Goal: Information Seeking & Learning: Check status

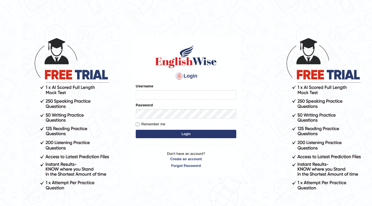
click at [86, 44] on body "Login Please fix the following errors: Username Password Remember me Login Don'…" at bounding box center [186, 122] width 372 height 206
type input "i"
type input "ishamidha46"
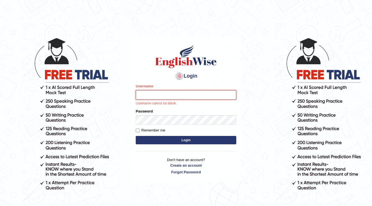
click at [228, 94] on input "Username" at bounding box center [186, 95] width 101 height 10
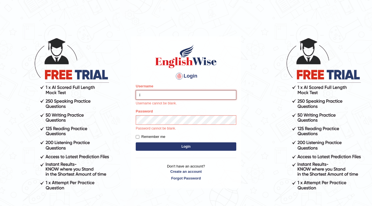
type input "ishamidha46"
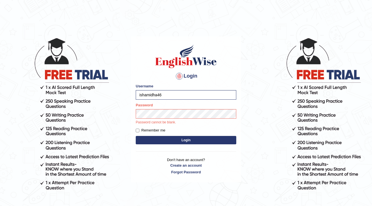
click at [173, 121] on p "Password cannot be blank." at bounding box center [186, 122] width 101 height 5
click at [136, 136] on button "Login" at bounding box center [186, 140] width 101 height 8
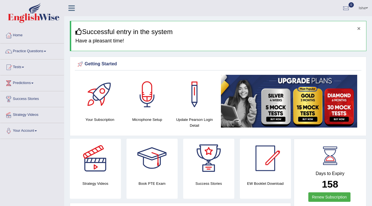
click at [360, 28] on button "×" at bounding box center [359, 28] width 3 height 6
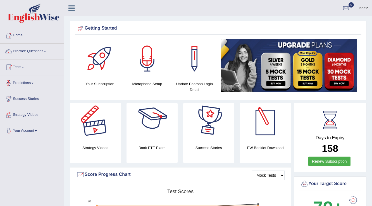
click at [41, 69] on link "Tests" at bounding box center [32, 67] width 64 height 14
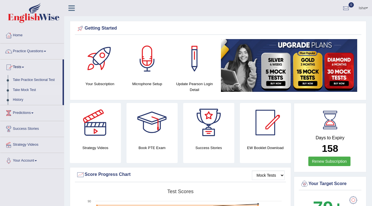
click at [28, 90] on link "Take Mock Test" at bounding box center [36, 90] width 52 height 10
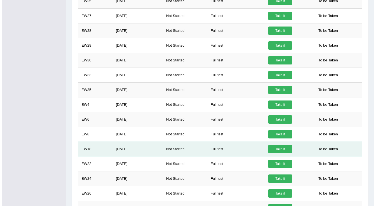
scroll to position [401, 0]
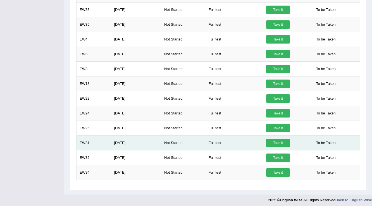
click at [278, 141] on link "Take it" at bounding box center [278, 143] width 24 height 8
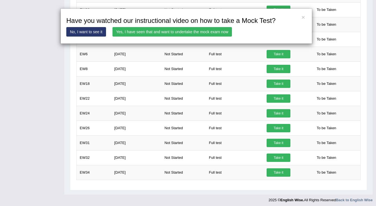
click at [185, 28] on link "Yes, I have seen that and want to undertake the mock exam now" at bounding box center [171, 32] width 119 height 10
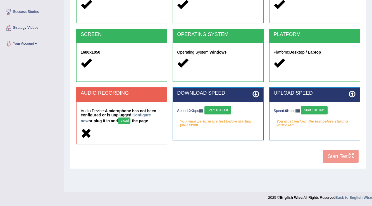
click at [122, 121] on button "reload" at bounding box center [124, 121] width 13 height 6
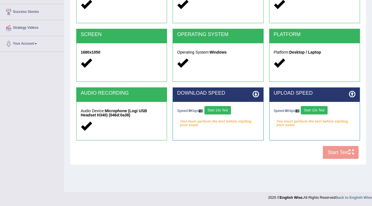
click at [221, 110] on button "Start 10s Test" at bounding box center [218, 110] width 27 height 8
click at [313, 110] on button "Start 10s Test" at bounding box center [314, 110] width 27 height 8
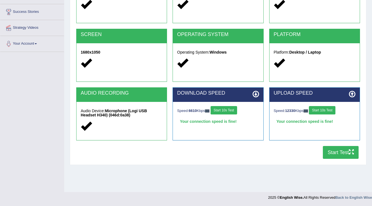
click at [326, 149] on button "Start Test" at bounding box center [341, 152] width 36 height 13
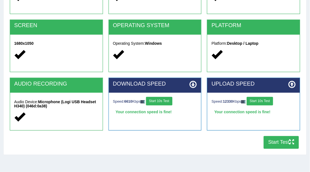
scroll to position [87, 0]
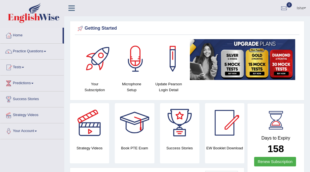
click at [0, 87] on div "Home Practice Questions Speaking Practice Read Aloud Repeat Sentence Describe I…" at bounding box center [32, 84] width 72 height 112
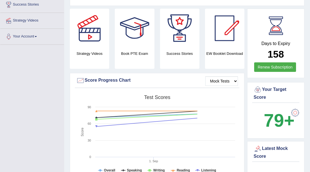
scroll to position [224, 0]
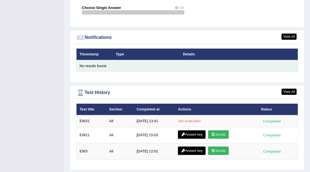
scroll to position [676, 0]
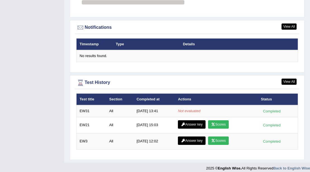
scroll to position [618, 0]
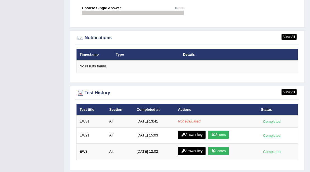
scroll to position [658, 0]
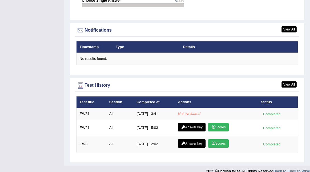
scroll to position [676, 0]
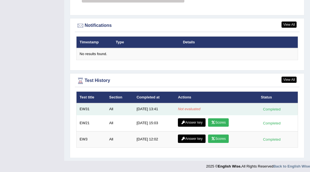
click at [88, 107] on td "EW31" at bounding box center [92, 109] width 30 height 12
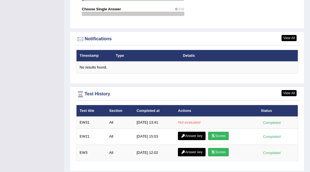
scroll to position [658, 0]
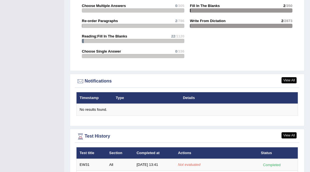
scroll to position [620, 0]
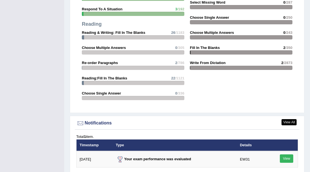
scroll to position [672, 0]
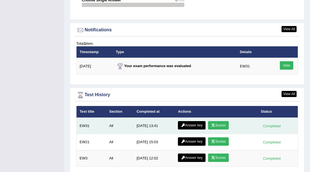
click at [215, 122] on link "Scores" at bounding box center [218, 125] width 21 height 8
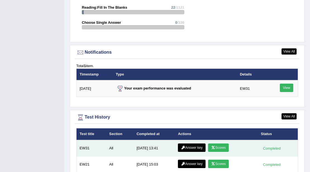
click at [192, 143] on link "Answer key" at bounding box center [192, 147] width 28 height 8
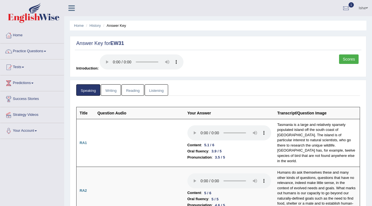
click at [107, 93] on link "Writing" at bounding box center [111, 89] width 20 height 11
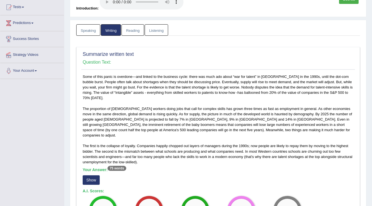
scroll to position [112, 0]
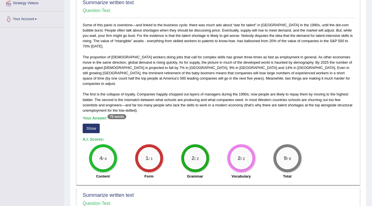
click at [93, 124] on button "Show" at bounding box center [91, 129] width 17 height 10
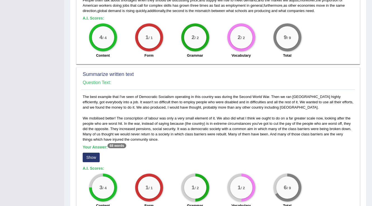
scroll to position [246, 0]
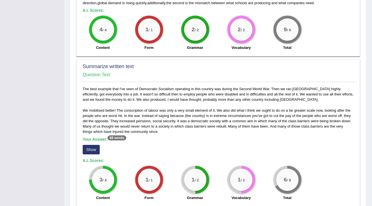
click at [88, 145] on button "Show" at bounding box center [91, 150] width 17 height 10
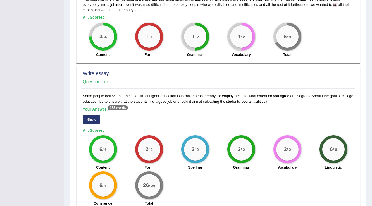
scroll to position [403, 0]
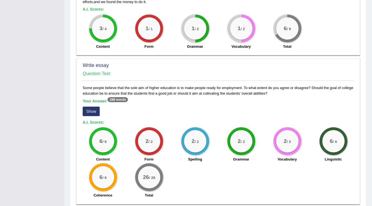
click at [93, 107] on button "Show" at bounding box center [91, 112] width 17 height 10
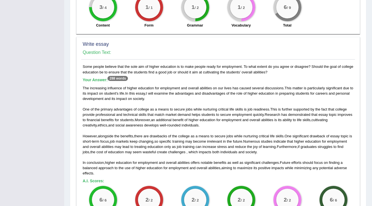
scroll to position [446, 0]
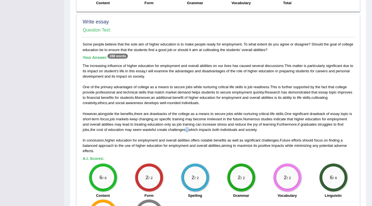
drag, startPoint x: 190, startPoint y: 120, endPoint x: 186, endPoint y: 120, distance: 3.4
click at [186, 120] on div "The increasing influence of higher education for employment and overall abiliti…" at bounding box center [218, 108] width 271 height 91
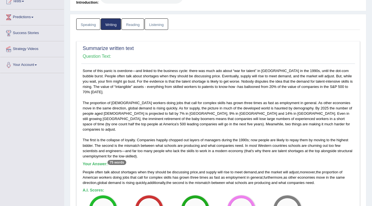
scroll to position [0, 0]
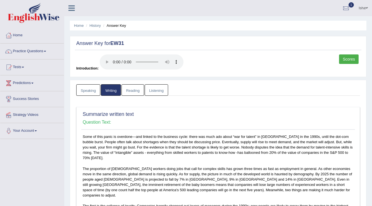
click at [133, 89] on link "Reading" at bounding box center [133, 89] width 22 height 11
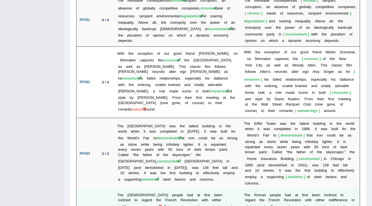
scroll to position [984, 0]
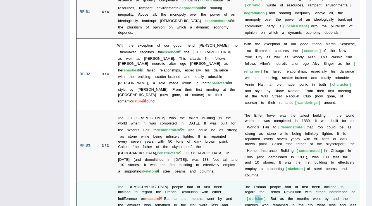
drag, startPoint x: 246, startPoint y: 142, endPoint x: 252, endPoint y: 142, distance: 6.4
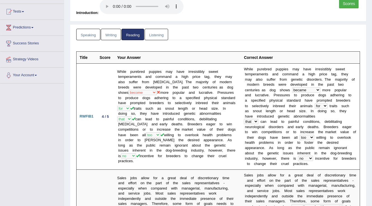
scroll to position [0, 0]
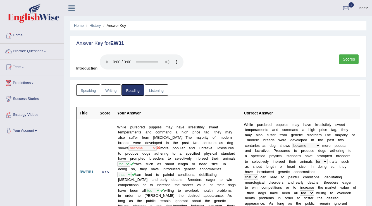
click at [150, 93] on link "Listening" at bounding box center [156, 89] width 23 height 11
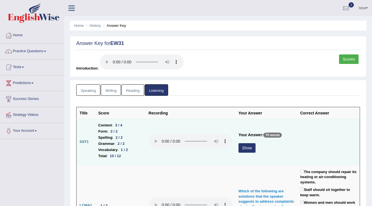
click at [248, 148] on button "Show" at bounding box center [247, 148] width 17 height 10
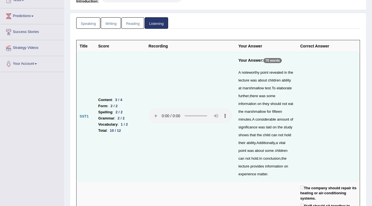
scroll to position [89, 0]
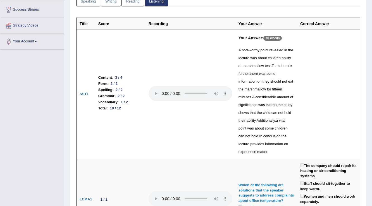
click at [252, 137] on div "A noteworthy point revealed in the lecture was about children ability at marshm…" at bounding box center [267, 101] width 56 height 110
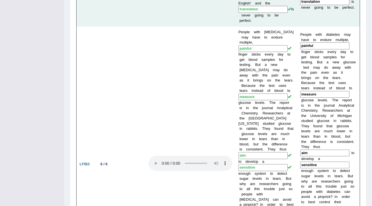
scroll to position [671, 0]
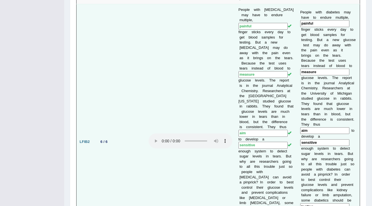
drag, startPoint x: 264, startPoint y: 119, endPoint x: 242, endPoint y: 120, distance: 21.6
click at [242, 142] on input "sensitive" at bounding box center [263, 145] width 49 height 7
click at [261, 142] on input "sensitive" at bounding box center [263, 145] width 49 height 7
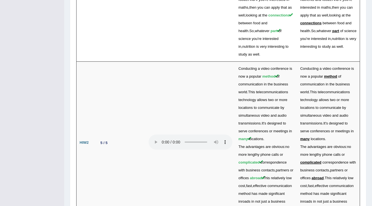
scroll to position [1745, 0]
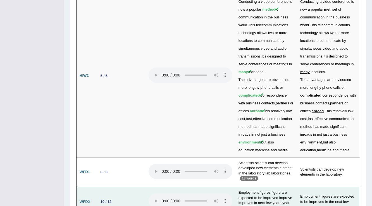
click at [257, 172] on td "Employment figures figure are expected to be improved improve improves in next …" at bounding box center [267, 202] width 62 height 30
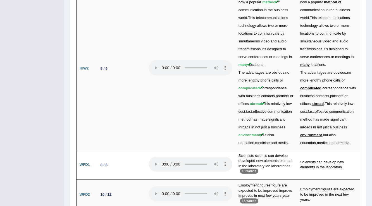
scroll to position [1756, 0]
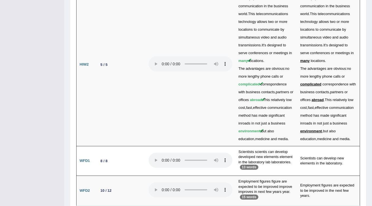
drag, startPoint x: 278, startPoint y: 158, endPoint x: 255, endPoint y: 166, distance: 24.8
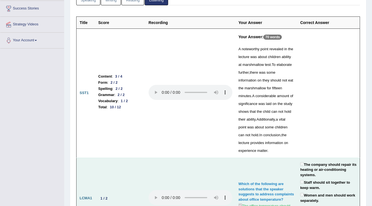
scroll to position [11, 0]
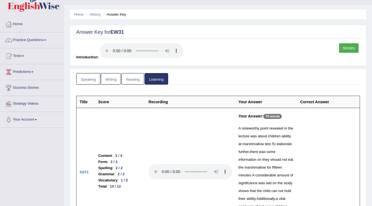
click at [310, 49] on link "Scores" at bounding box center [349, 48] width 20 height 10
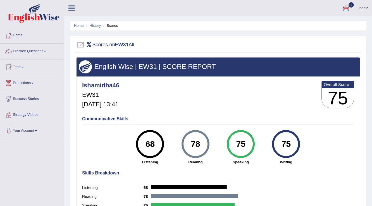
click at [348, 9] on div at bounding box center [346, 8] width 8 height 8
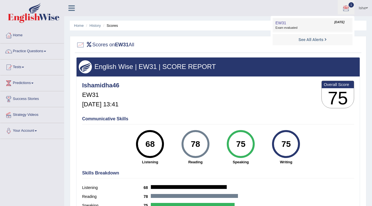
click at [338, 23] on span "[DATE]" at bounding box center [340, 22] width 10 height 4
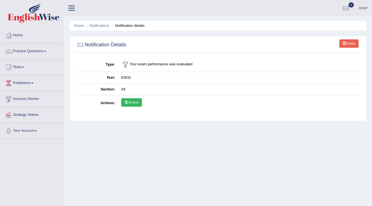
click at [139, 101] on link "Scores" at bounding box center [131, 102] width 21 height 8
click at [31, 37] on link "Home" at bounding box center [32, 35] width 64 height 14
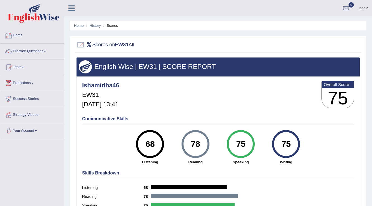
click at [18, 39] on link "Home" at bounding box center [32, 35] width 64 height 14
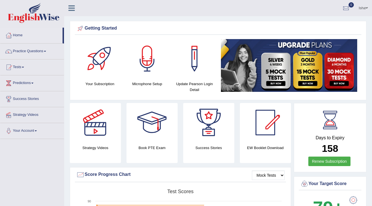
click at [367, 8] on span at bounding box center [367, 8] width 2 height 4
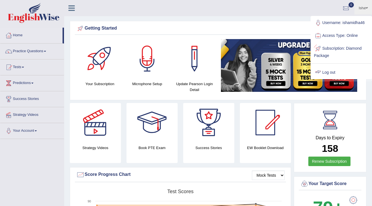
click at [339, 69] on link "Log out" at bounding box center [341, 72] width 60 height 13
